Goal: Task Accomplishment & Management: Manage account settings

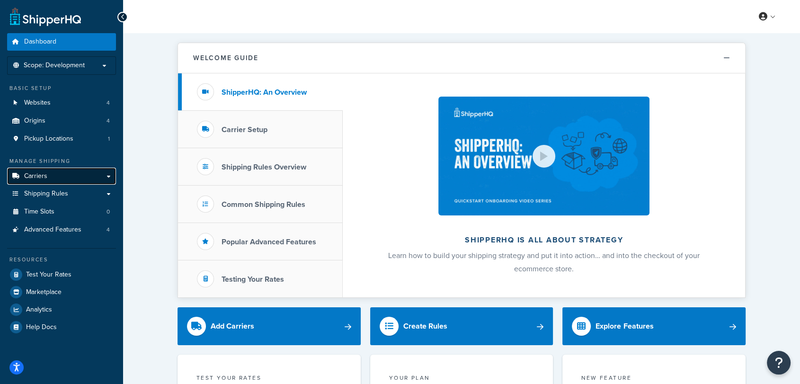
click at [110, 178] on link "Carriers" at bounding box center [61, 177] width 109 height 18
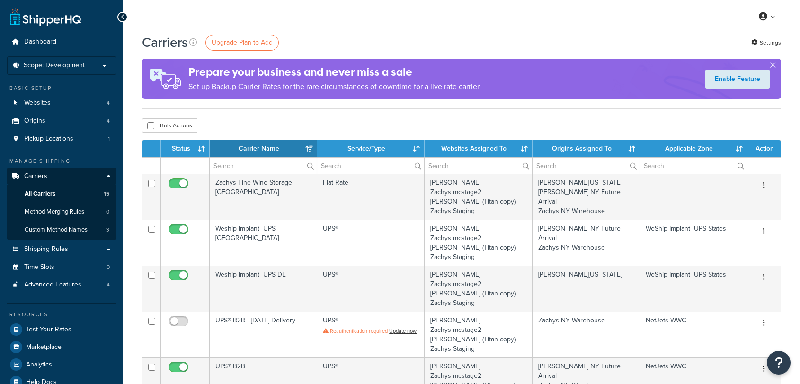
select select "15"
click at [89, 253] on link "Shipping Rules" at bounding box center [61, 249] width 109 height 18
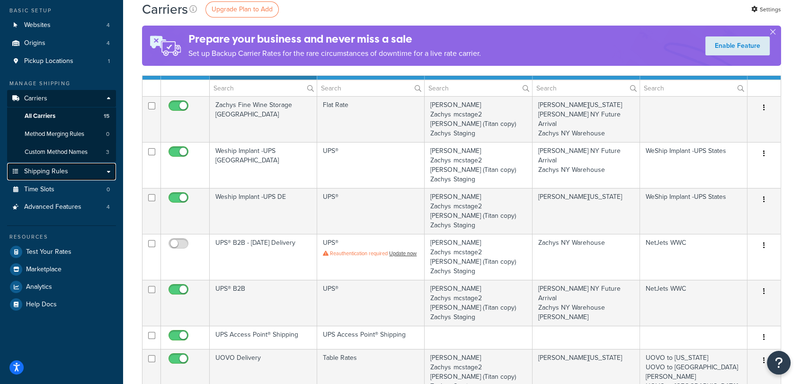
scroll to position [78, 0]
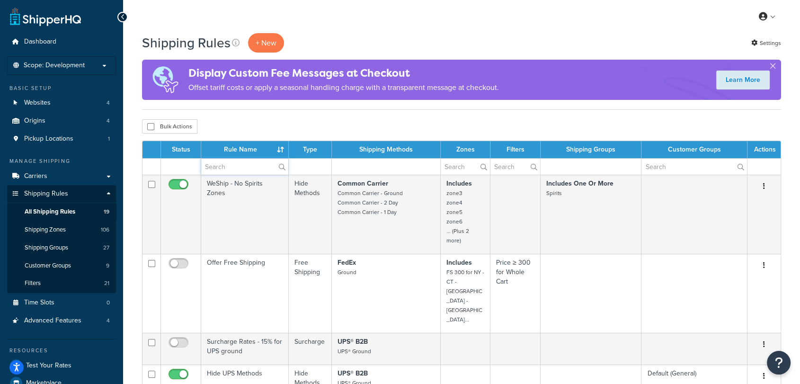
click at [234, 159] on input "text" at bounding box center [244, 167] width 87 height 16
type input "free"
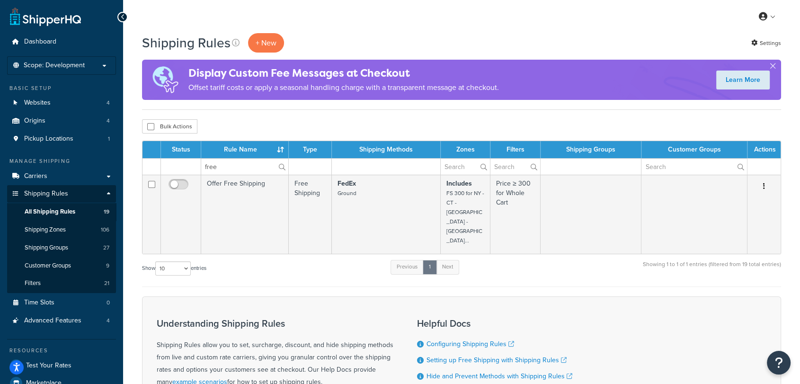
click at [355, 259] on div "Show 10 15 25 50 100 1000 entries Previous 1 Next Showing 1 to 1 of 1 entries (…" at bounding box center [461, 273] width 639 height 28
click at [42, 249] on span "Shipping Groups" at bounding box center [47, 248] width 44 height 8
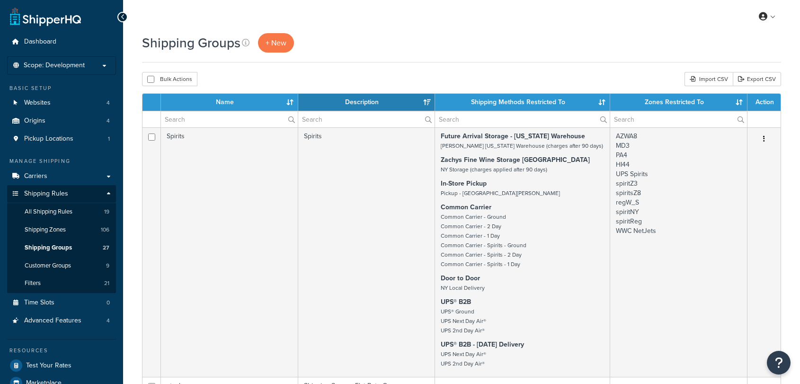
select select "15"
click at [35, 231] on span "Shipping Zones" at bounding box center [45, 230] width 41 height 8
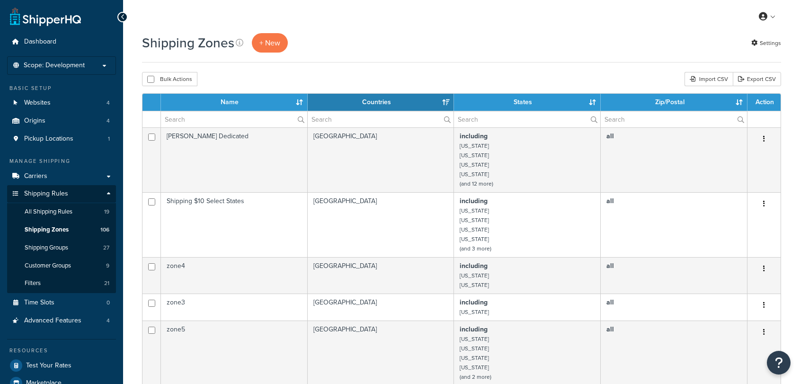
select select "15"
click at [203, 123] on input "text" at bounding box center [234, 119] width 146 height 16
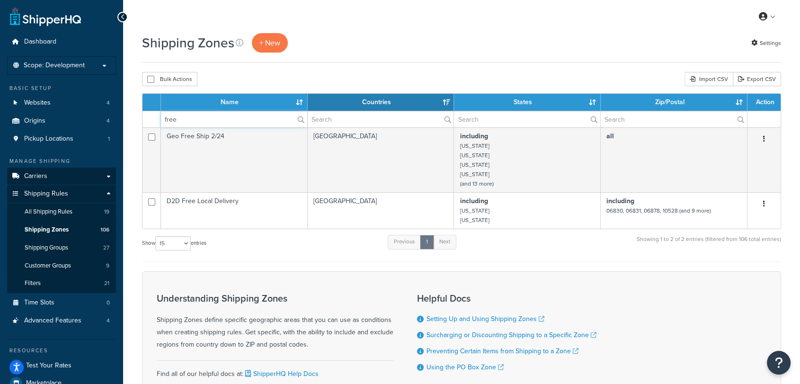
type input "free"
click at [104, 175] on link "Carriers" at bounding box center [61, 177] width 109 height 18
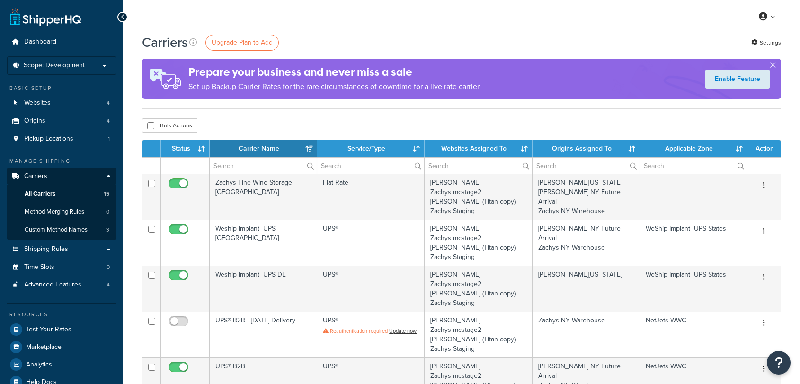
select select "15"
click at [79, 251] on link "Shipping Rules" at bounding box center [61, 249] width 109 height 18
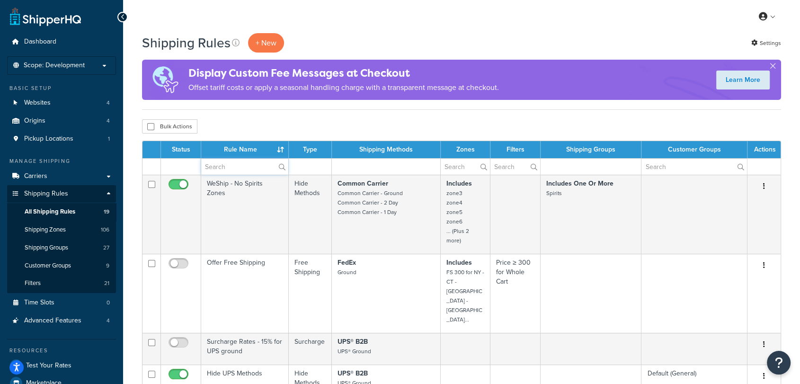
click at [227, 166] on input "text" at bounding box center [244, 167] width 87 height 16
type input "free"
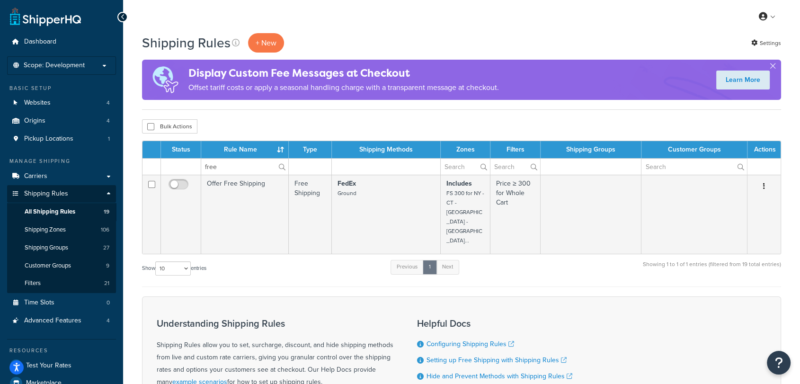
click at [326, 259] on div "Show 10 15 25 50 100 1000 entries Previous 1 Next Showing 1 to 1 of 1 entries (…" at bounding box center [461, 273] width 639 height 28
click at [67, 236] on link "Shipping Zones 106" at bounding box center [61, 230] width 109 height 18
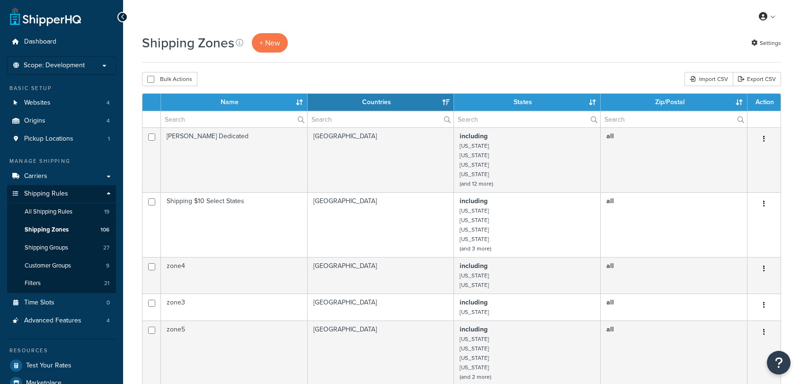
select select "15"
click at [69, 285] on link "Filters 21" at bounding box center [61, 283] width 109 height 18
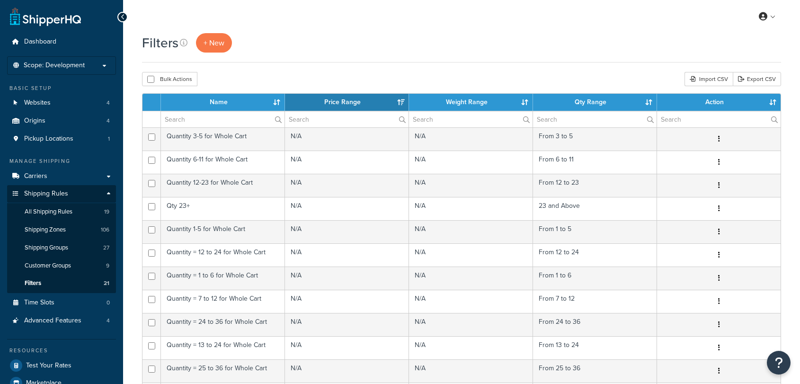
select select "15"
click at [223, 122] on input "text" at bounding box center [222, 119] width 123 height 16
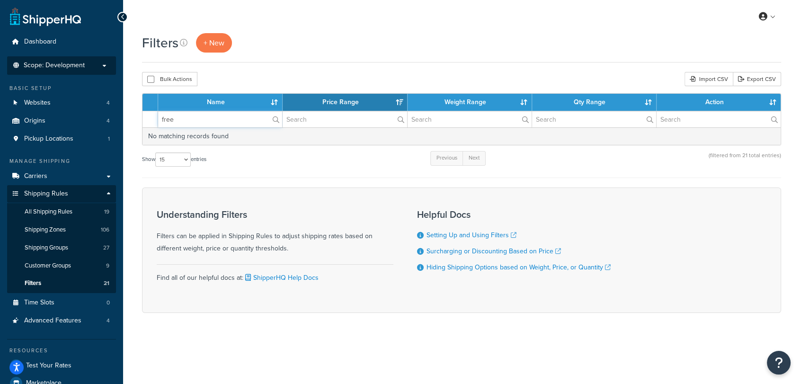
type input "free"
click at [99, 58] on li "Scope: Development Live Integration Test" at bounding box center [61, 65] width 109 height 18
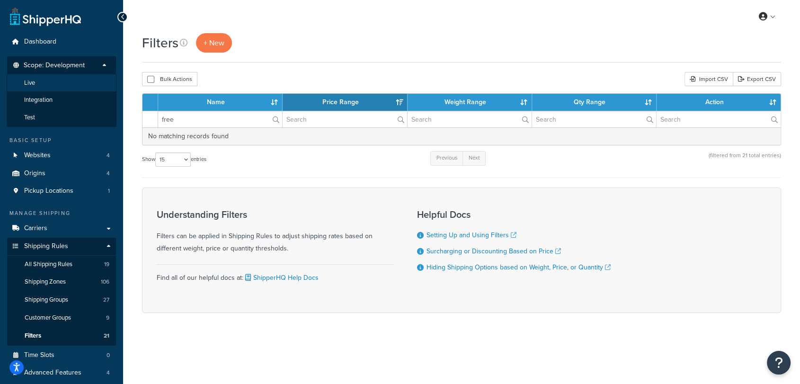
click at [82, 83] on li "Live" at bounding box center [62, 83] width 110 height 18
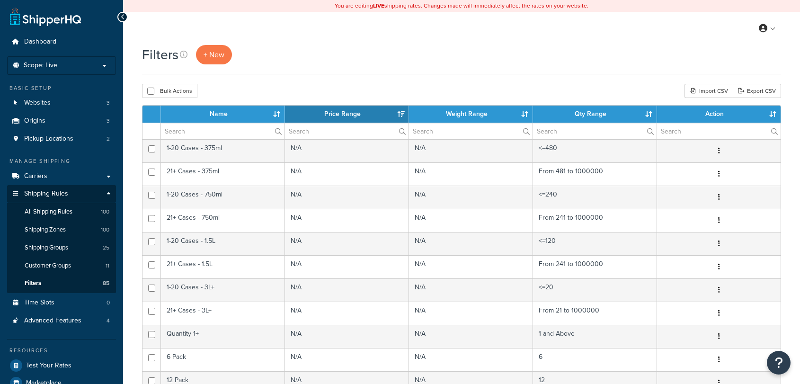
select select "15"
click at [78, 246] on link "Shipping Groups 25" at bounding box center [61, 248] width 109 height 18
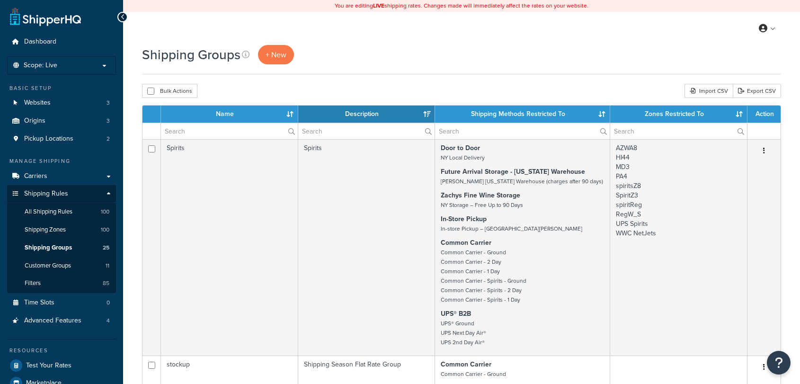
select select "15"
click at [68, 226] on link "Shipping Zones 100" at bounding box center [61, 230] width 109 height 18
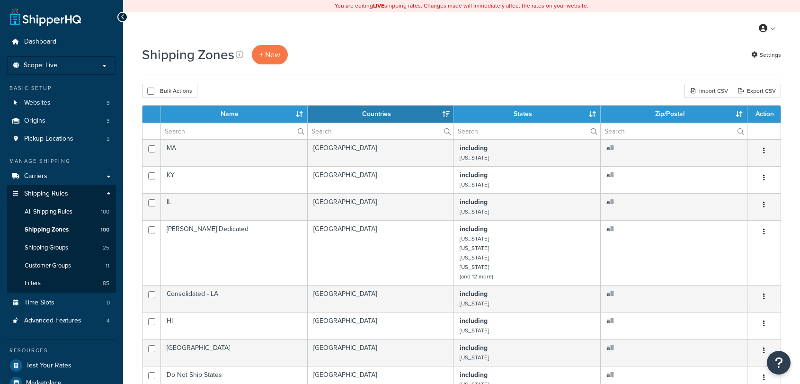
select select "15"
click at [63, 213] on span "All Shipping Rules" at bounding box center [49, 212] width 48 height 8
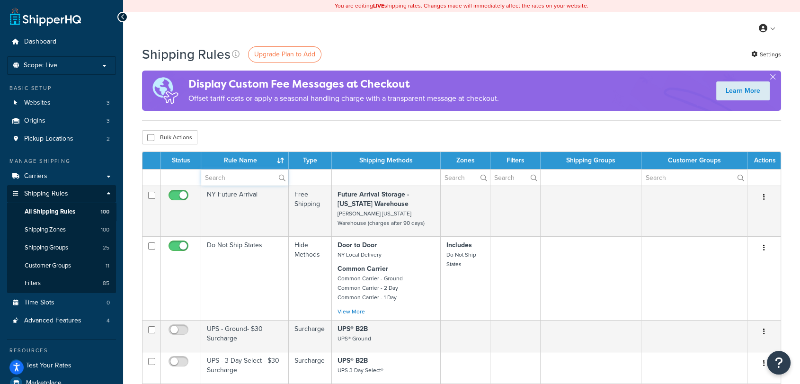
click at [233, 178] on input "text" at bounding box center [244, 177] width 87 height 16
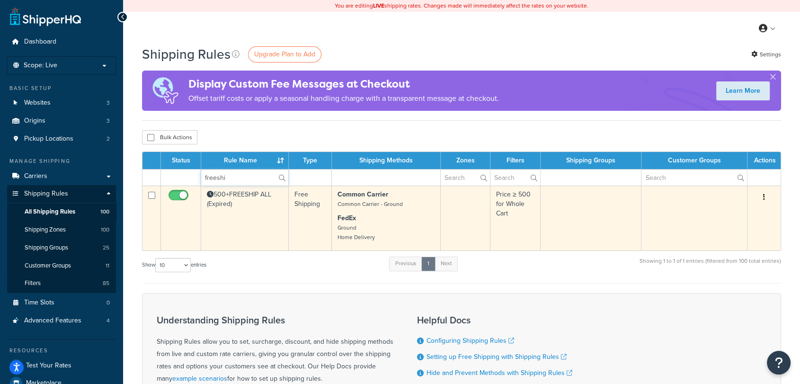
type input "freeshi"
click at [282, 236] on td "500+FREESHIP ALL (Expired)" at bounding box center [245, 217] width 88 height 65
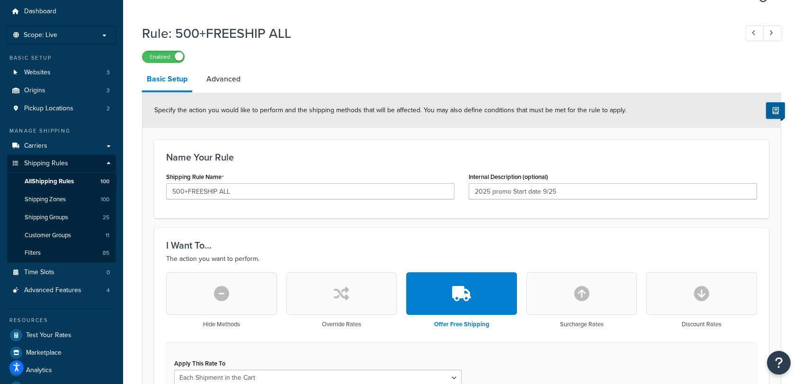
scroll to position [30, 0]
click at [591, 187] on input "2025 promo Start date 9/25" at bounding box center [612, 192] width 288 height 16
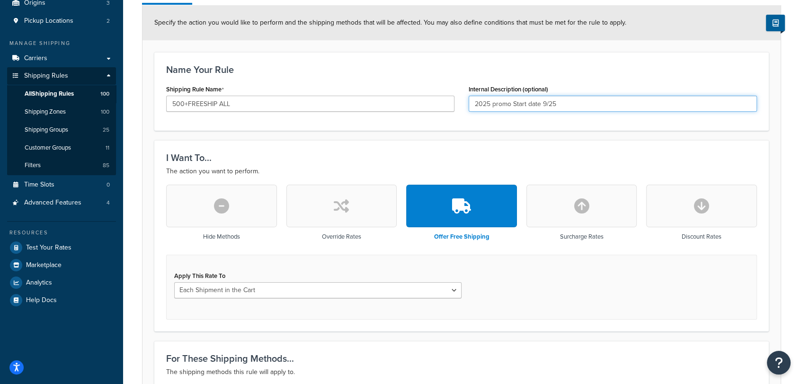
scroll to position [117, 0]
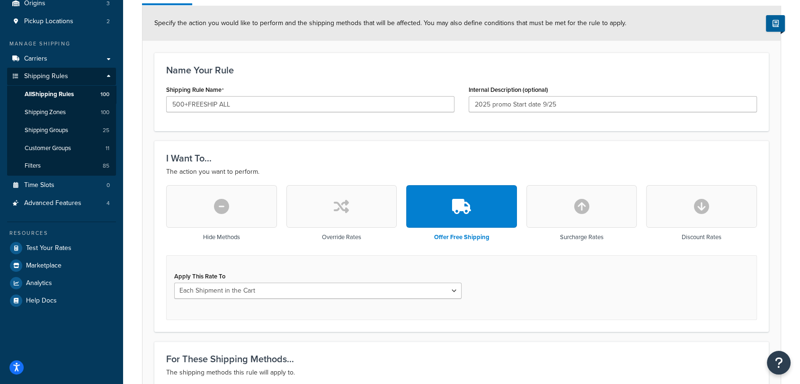
click at [381, 113] on div "Shipping Rule Name 500+FREESHIP ALL" at bounding box center [310, 101] width 302 height 36
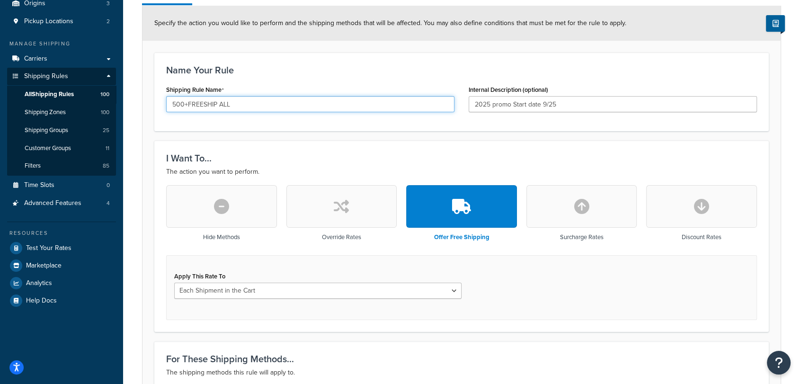
click at [367, 101] on input "500+FREESHIP ALL" at bounding box center [310, 104] width 288 height 16
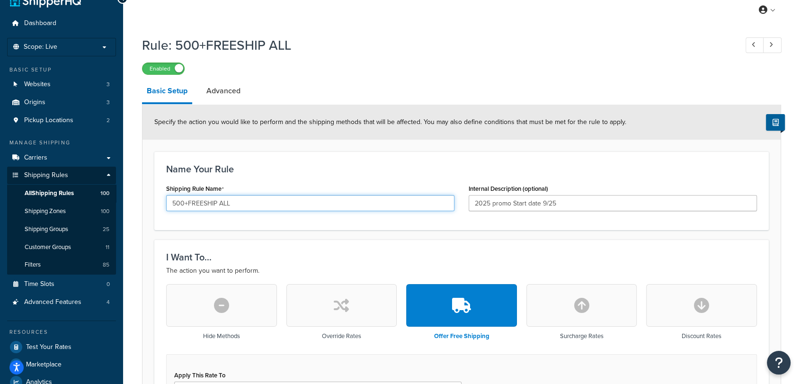
scroll to position [0, 0]
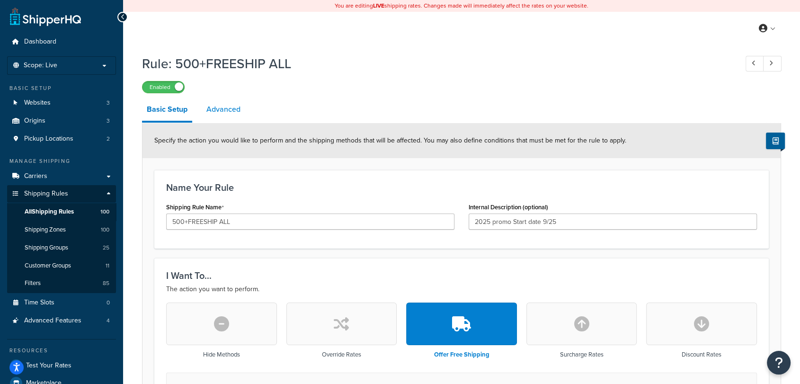
click at [228, 112] on link "Advanced" at bounding box center [224, 109] width 44 height 23
select select "shipping_price"
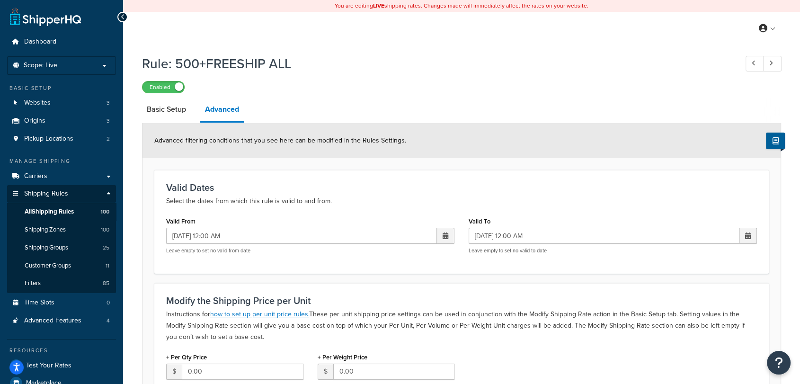
scroll to position [120, 0]
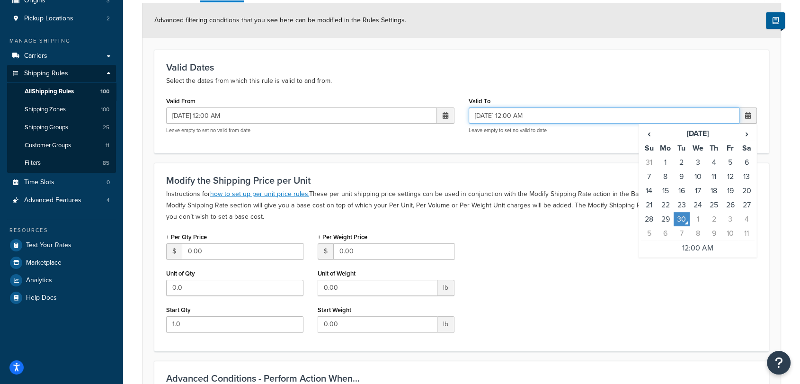
click at [571, 120] on input "[DATE] 12:00 AM" at bounding box center [603, 115] width 271 height 16
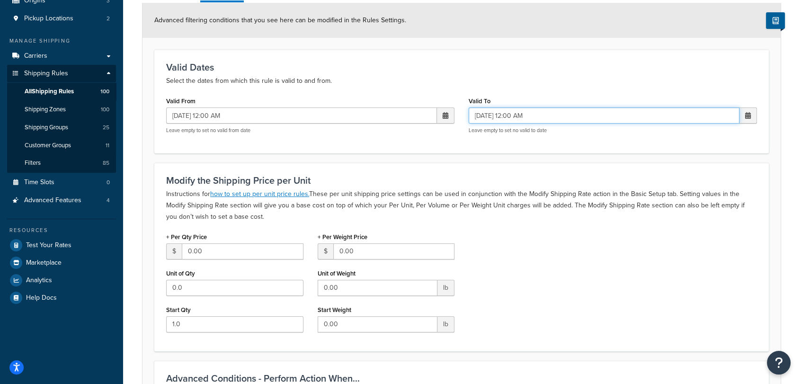
click at [571, 120] on input "[DATE] 12:00 AM" at bounding box center [603, 115] width 271 height 16
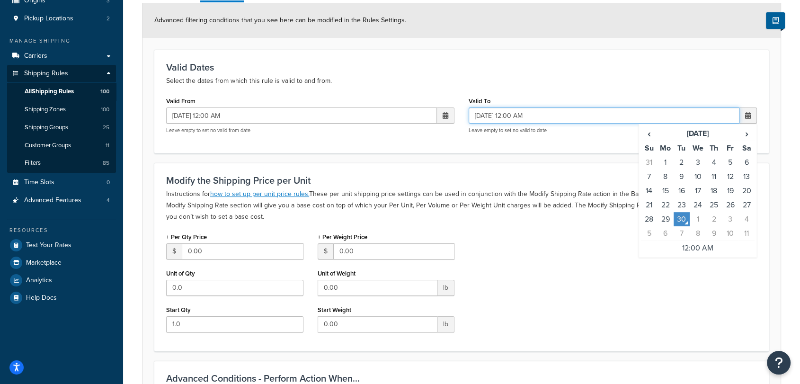
click at [571, 120] on input "[DATE] 12:00 AM" at bounding box center [603, 115] width 271 height 16
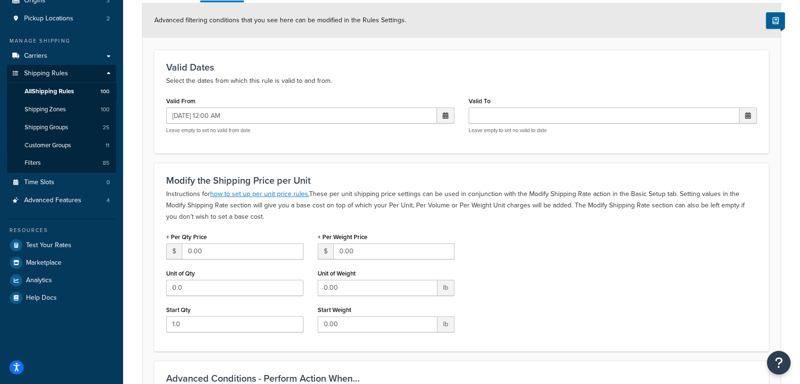
click at [556, 83] on p "Select the dates from which this rule is valid to and from." at bounding box center [461, 80] width 591 height 11
click at [587, 145] on div "Valid Dates Select the dates from which this rule is valid to and from. Valid F…" at bounding box center [461, 101] width 614 height 103
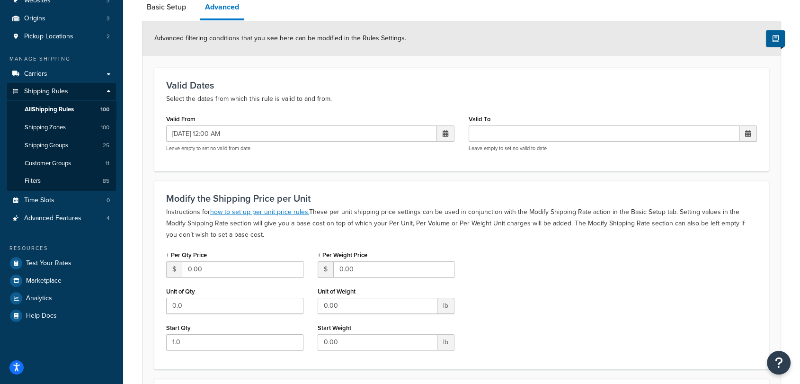
scroll to position [102, 0]
click at [540, 131] on input "Valid To" at bounding box center [603, 133] width 271 height 16
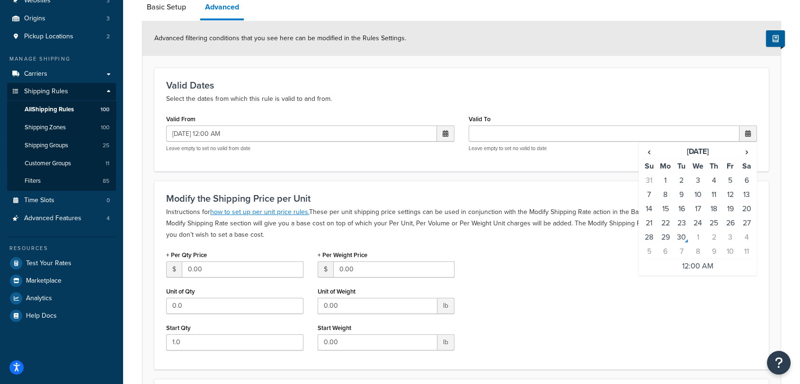
click at [569, 170] on div "Valid Dates Select the dates from which this rule is valid to and from. Valid F…" at bounding box center [461, 119] width 614 height 103
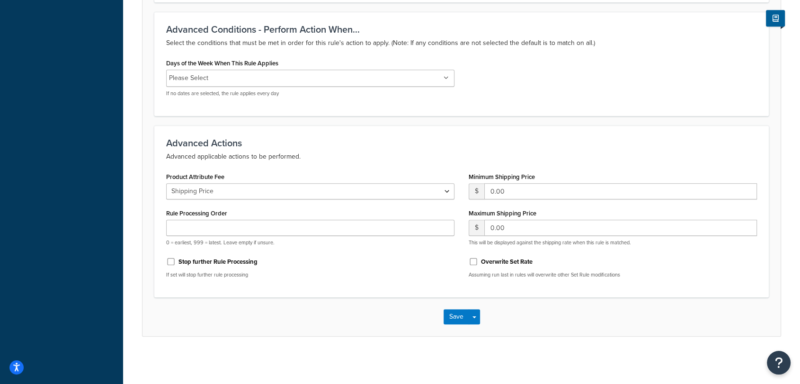
scroll to position [468, 0]
click at [446, 321] on button "Save" at bounding box center [456, 316] width 26 height 15
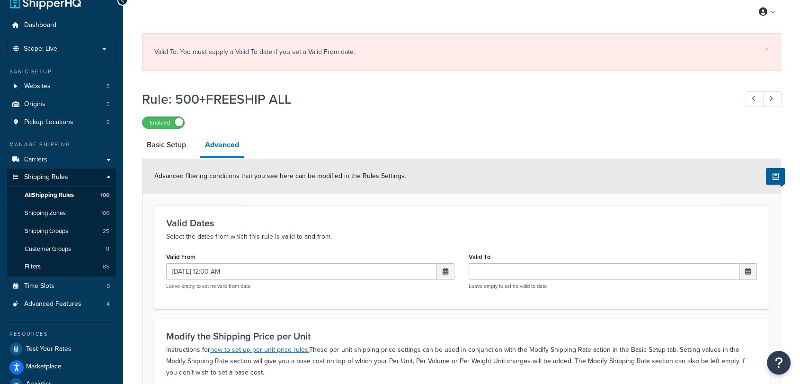
scroll to position [16, 0]
drag, startPoint x: 273, startPoint y: 51, endPoint x: 348, endPoint y: 62, distance: 76.5
click at [348, 62] on div "× Valid To: You must supply a Valid To date if you set a Valid From date." at bounding box center [461, 53] width 639 height 38
drag, startPoint x: 412, startPoint y: 282, endPoint x: 397, endPoint y: 266, distance: 21.8
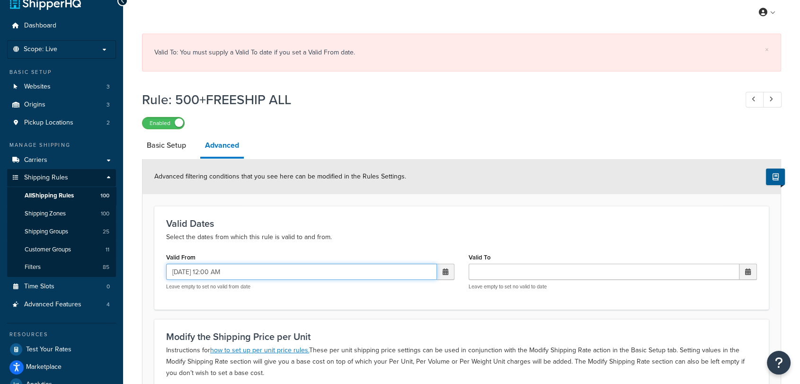
click at [397, 266] on input "[DATE] 12:00 AM" at bounding box center [301, 272] width 271 height 16
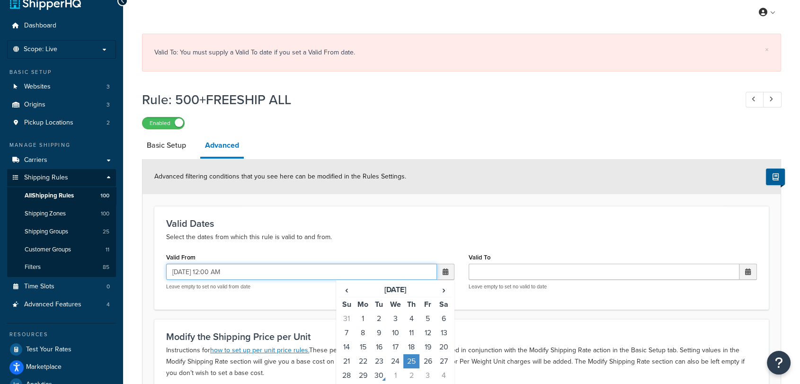
click at [397, 266] on input "[DATE] 12:00 AM" at bounding box center [301, 272] width 271 height 16
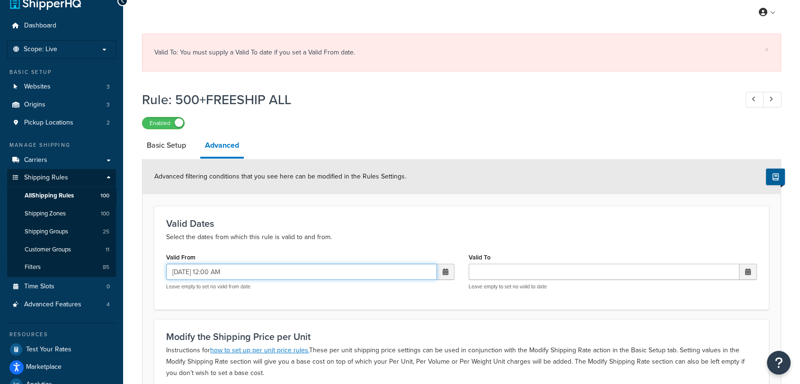
click at [397, 266] on input "[DATE] 12:00 AM" at bounding box center [301, 272] width 271 height 16
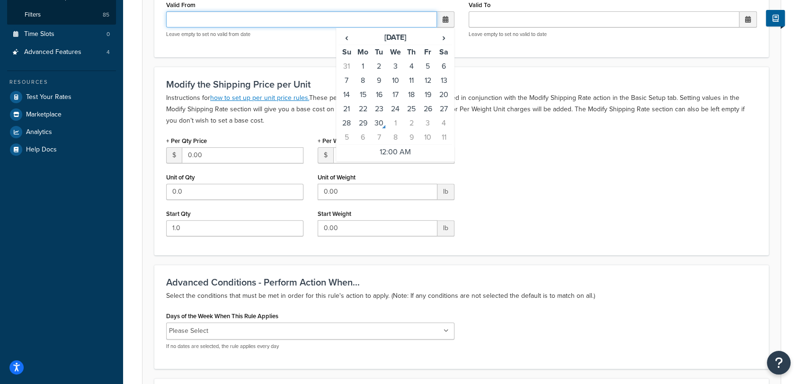
scroll to position [269, 0]
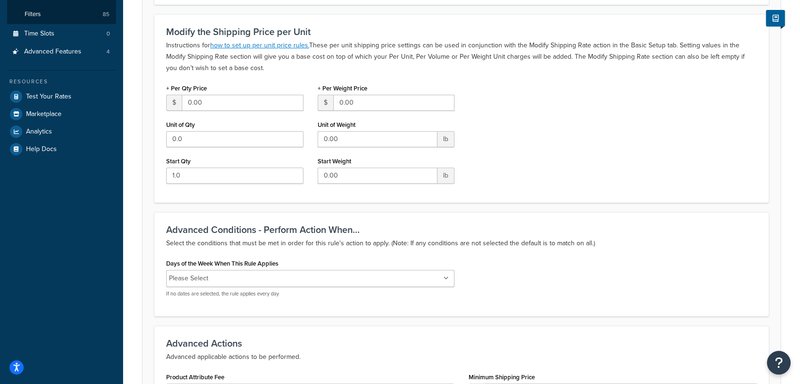
click at [546, 250] on form "Advanced filtering conditions that you see here can be modified in the Rules Se…" at bounding box center [461, 195] width 638 height 682
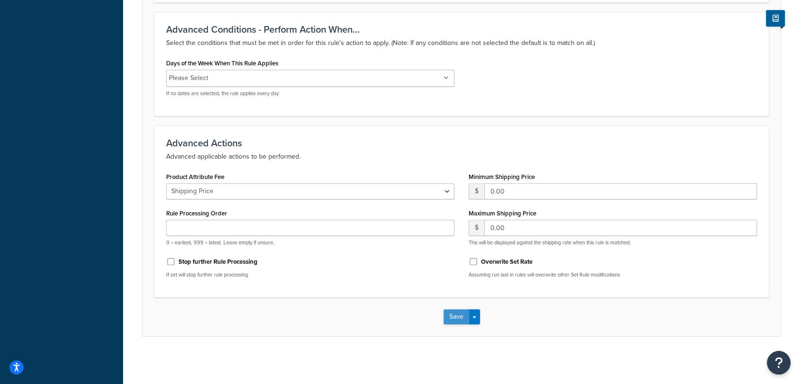
click at [454, 315] on button "Save" at bounding box center [456, 316] width 26 height 15
